Goal: Navigation & Orientation: Find specific page/section

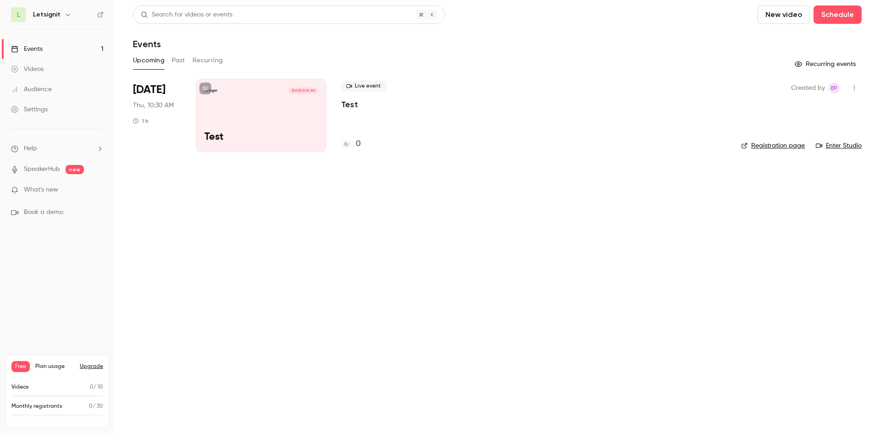
click at [262, 111] on div "Letsignit [DATE] 10:30 AM Test" at bounding box center [261, 115] width 131 height 73
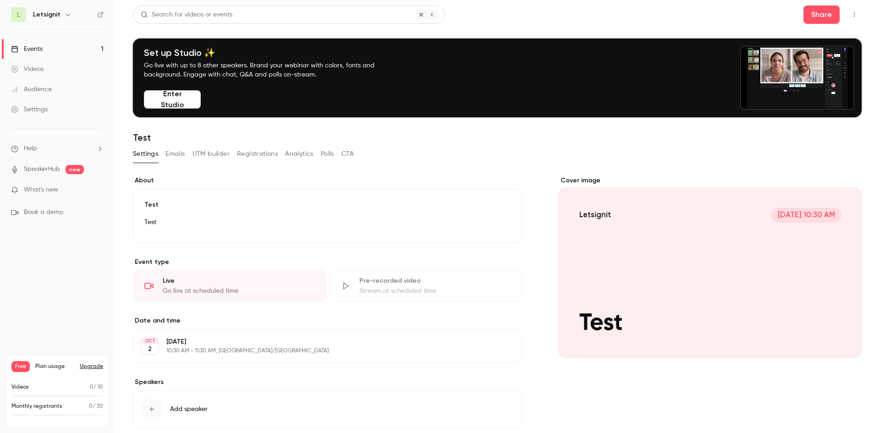
click at [43, 166] on link "SpeakerHub" at bounding box center [42, 169] width 36 height 10
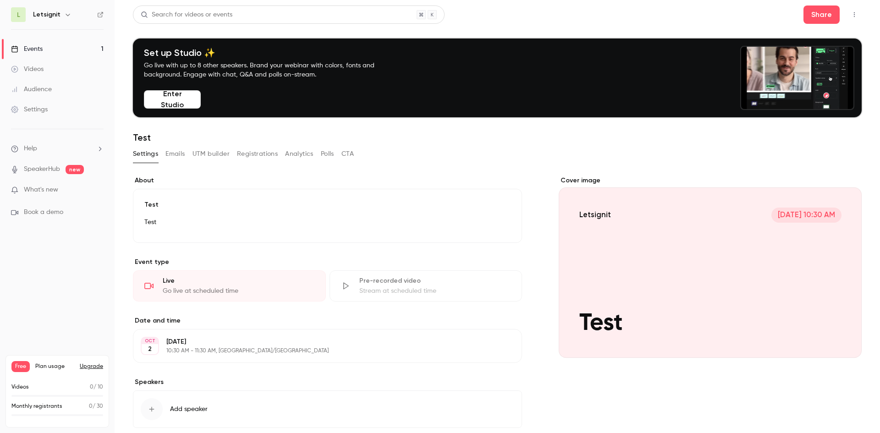
click at [27, 70] on div "Videos" at bounding box center [27, 69] width 33 height 9
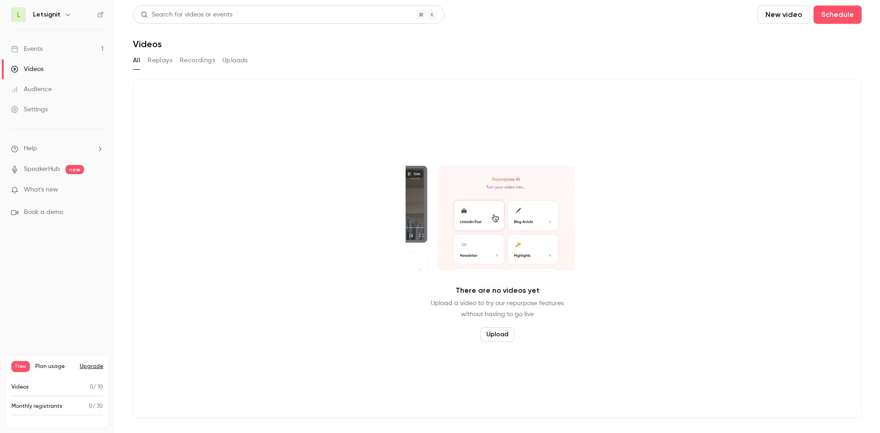
click at [160, 63] on button "Replays" at bounding box center [160, 60] width 25 height 15
click at [187, 58] on button "Recordings" at bounding box center [197, 60] width 35 height 15
click at [234, 58] on button "Uploads" at bounding box center [235, 60] width 26 height 15
click at [47, 49] on link "Events 1" at bounding box center [57, 49] width 115 height 20
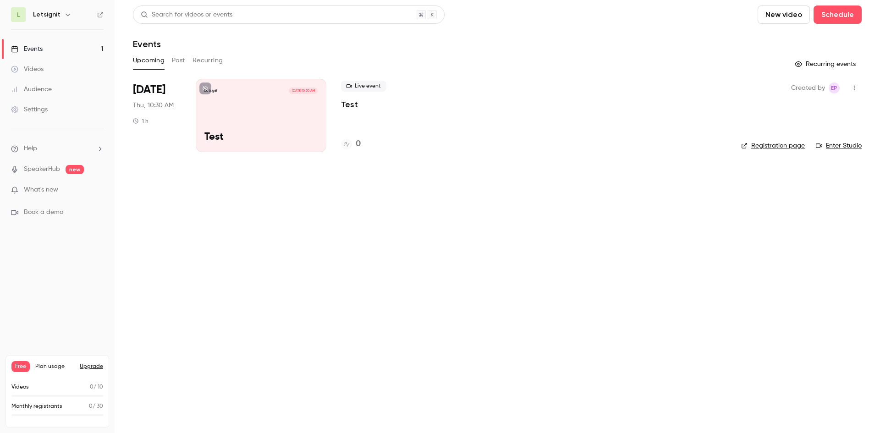
click at [173, 61] on button "Past" at bounding box center [178, 60] width 13 height 15
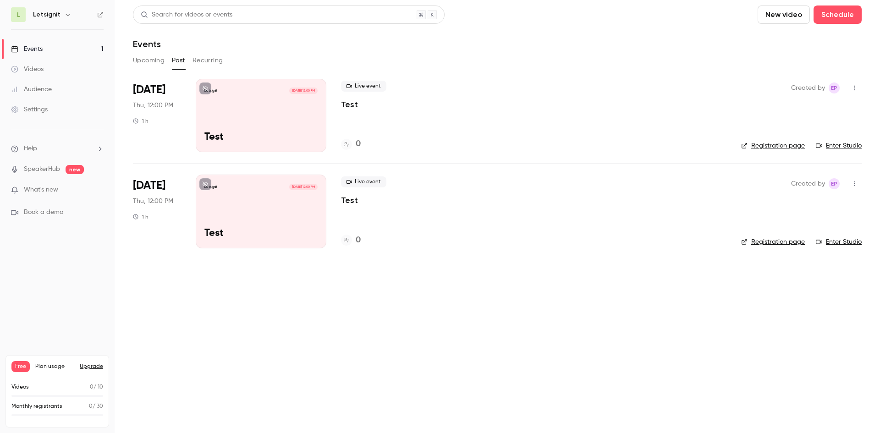
click at [197, 55] on button "Recurring" at bounding box center [207, 60] width 31 height 15
